Goal: Task Accomplishment & Management: Use online tool/utility

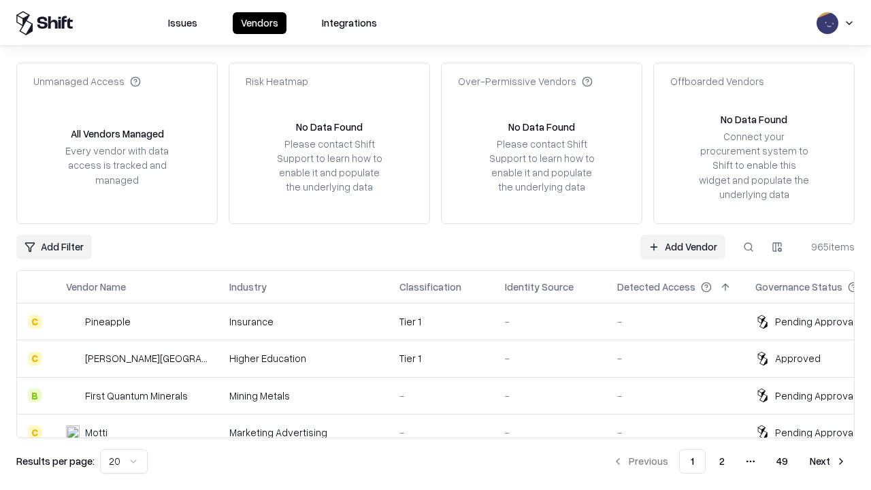
click at [682, 246] on link "Add Vendor" at bounding box center [682, 247] width 85 height 24
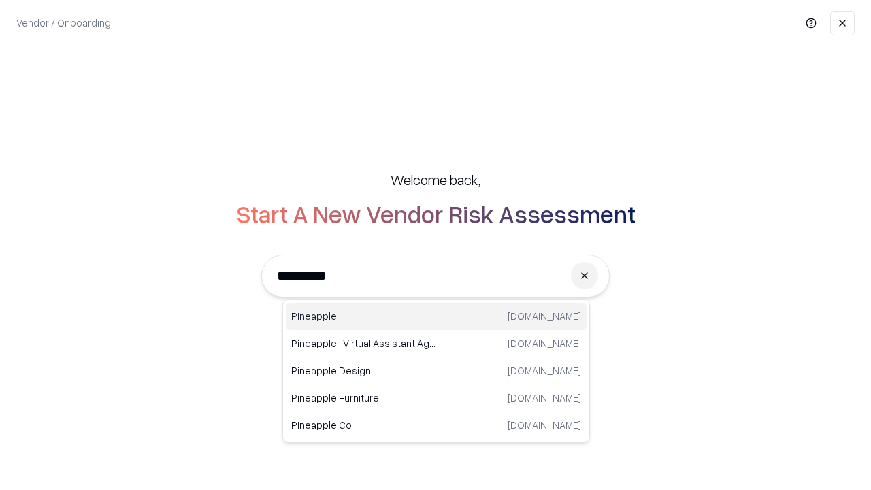
click at [436, 316] on div "Pineapple [DOMAIN_NAME]" at bounding box center [436, 316] width 301 height 27
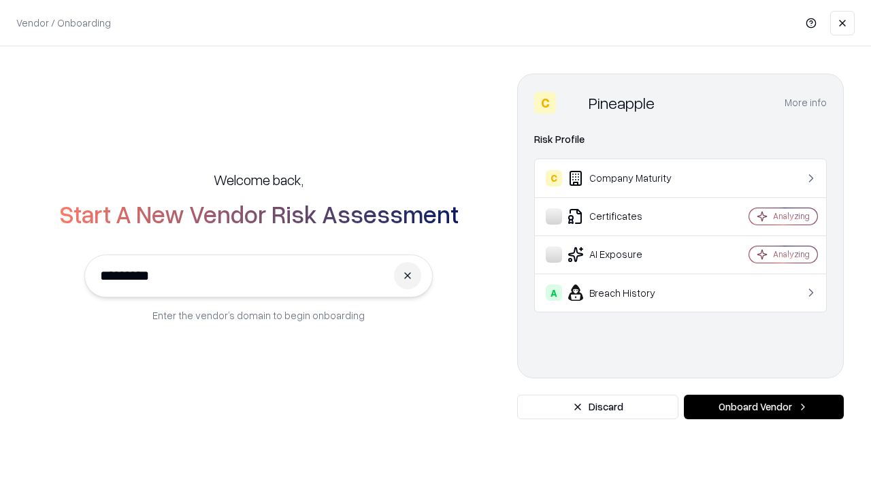
type input "*********"
click at [763, 407] on button "Onboard Vendor" at bounding box center [764, 407] width 160 height 24
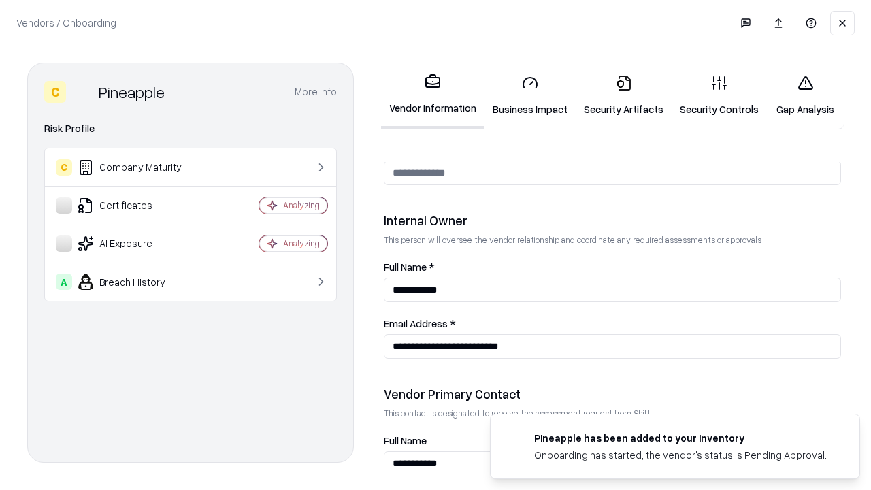
scroll to position [705, 0]
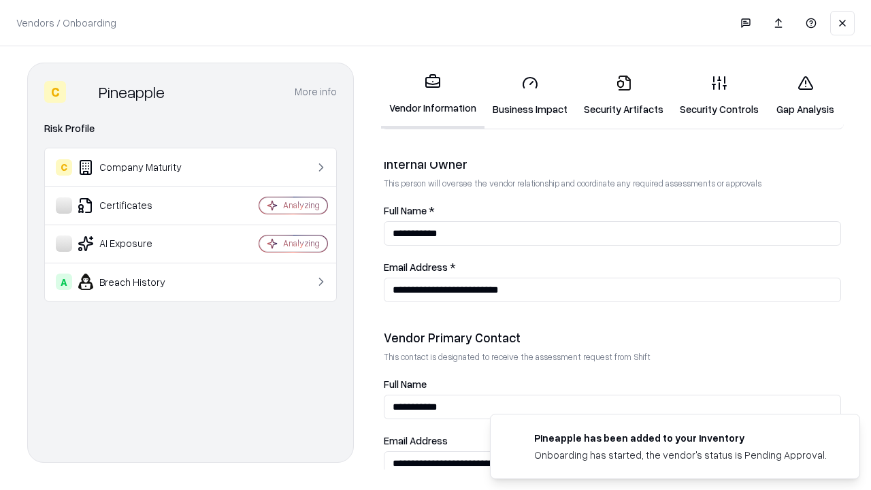
click at [623, 95] on link "Security Artifacts" at bounding box center [623, 95] width 96 height 63
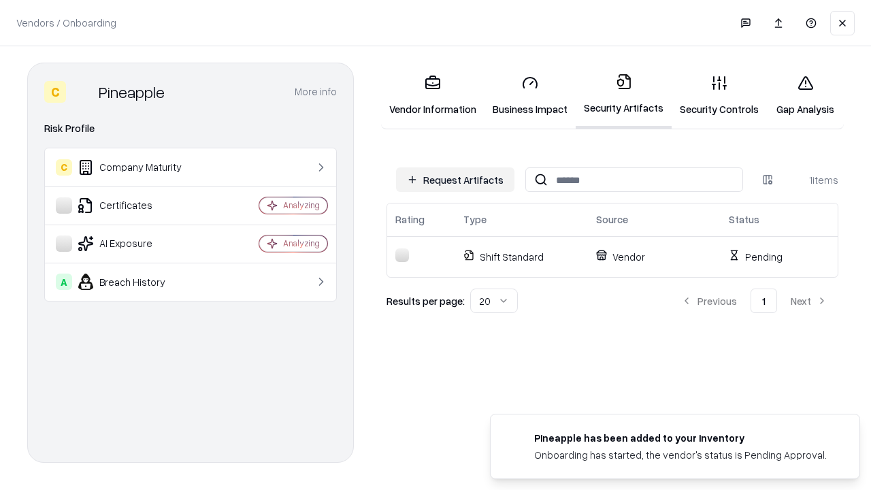
click at [455, 180] on button "Request Artifacts" at bounding box center [455, 179] width 118 height 24
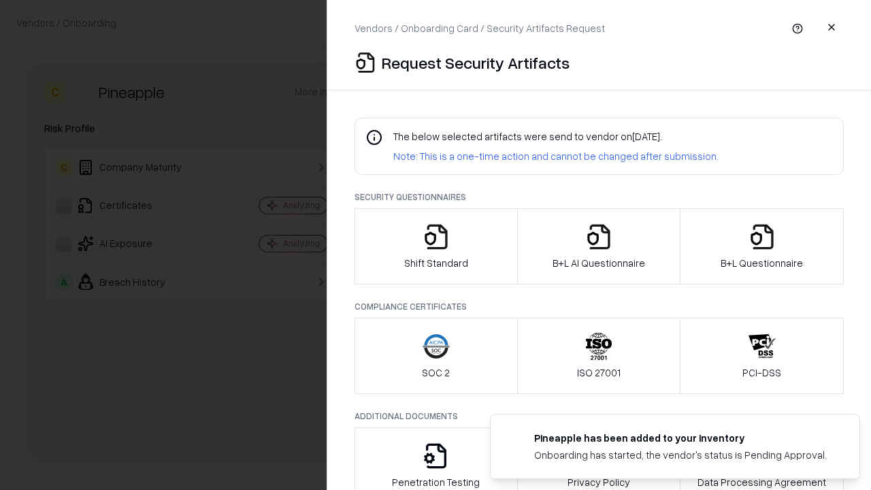
click at [761, 246] on icon "button" at bounding box center [761, 236] width 27 height 27
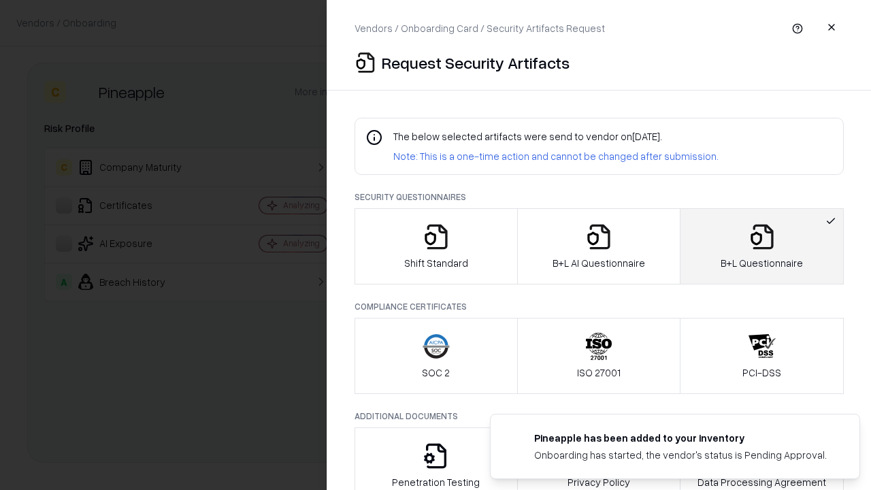
click at [598, 246] on icon "button" at bounding box center [598, 236] width 27 height 27
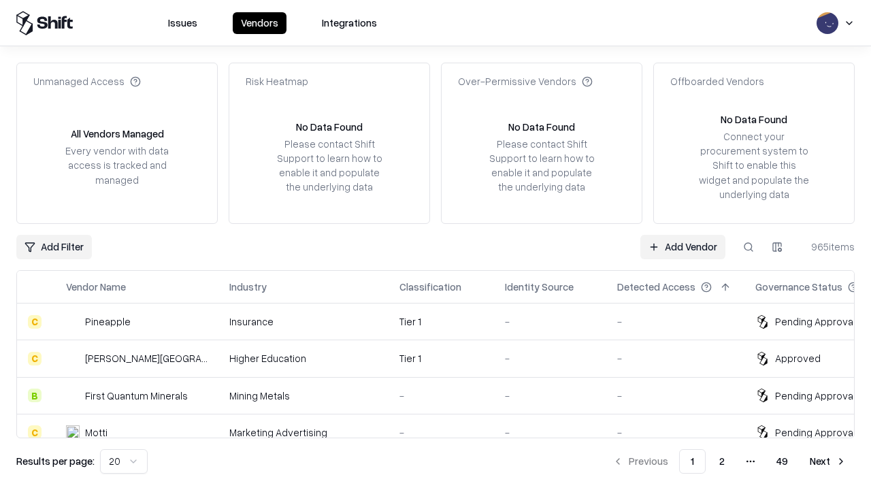
click at [682, 246] on link "Add Vendor" at bounding box center [682, 247] width 85 height 24
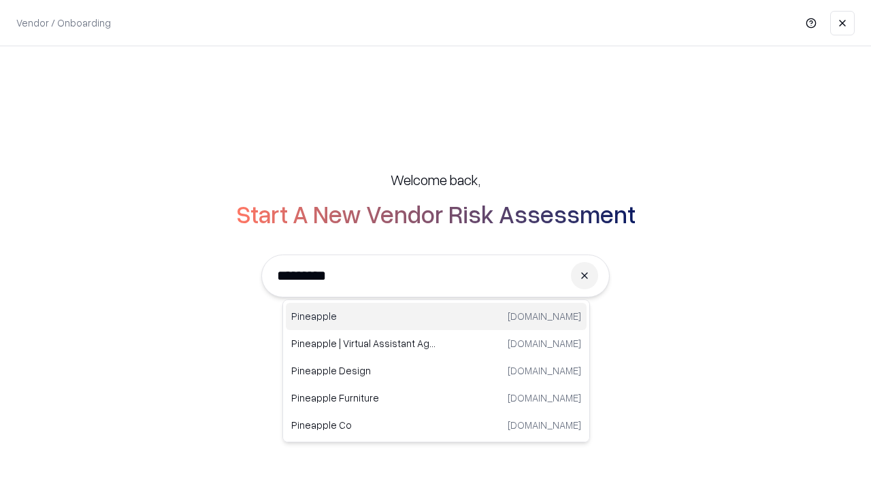
click at [436, 316] on div "Pineapple [DOMAIN_NAME]" at bounding box center [436, 316] width 301 height 27
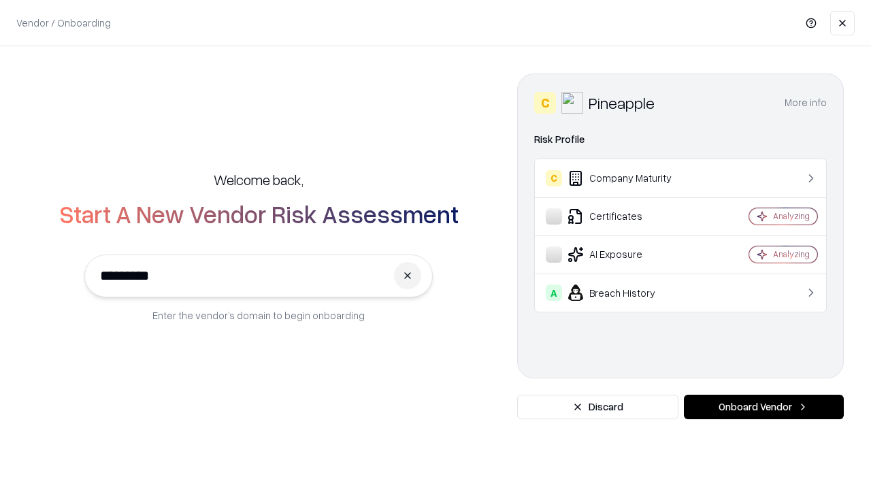
type input "*********"
click at [763, 407] on button "Onboard Vendor" at bounding box center [764, 407] width 160 height 24
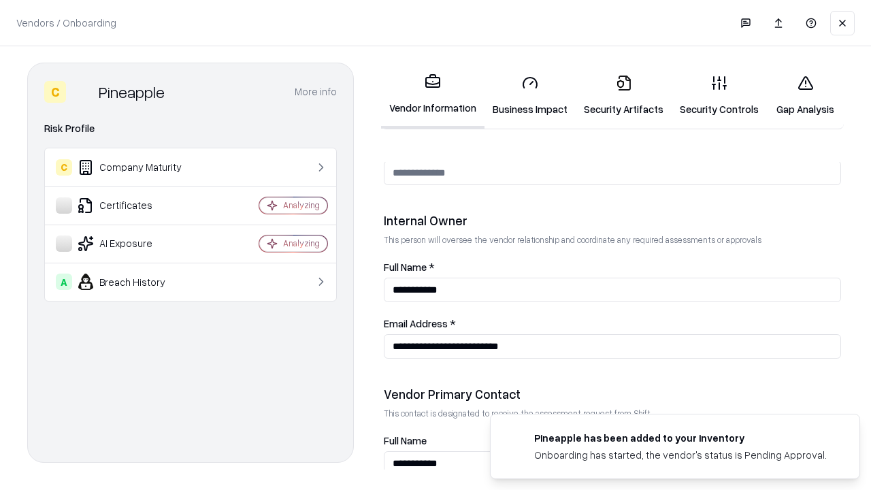
scroll to position [705, 0]
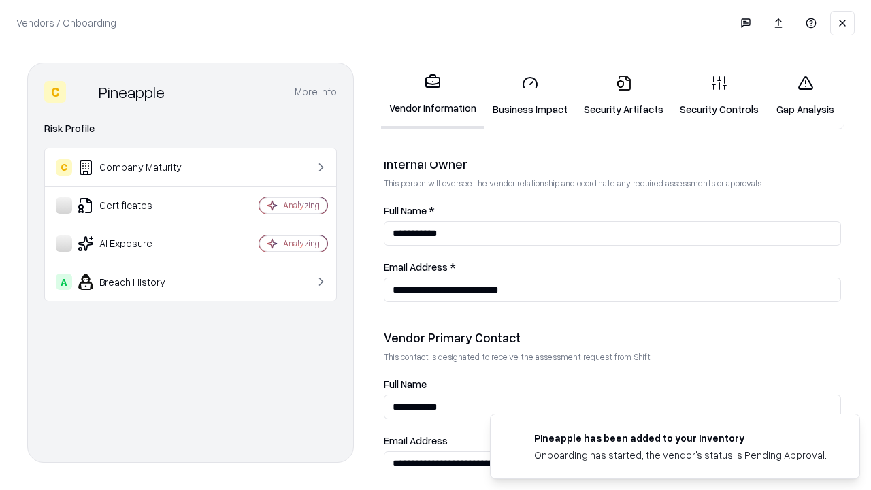
click at [805, 95] on link "Gap Analysis" at bounding box center [805, 95] width 77 height 63
